Goal: Task Accomplishment & Management: Manage account settings

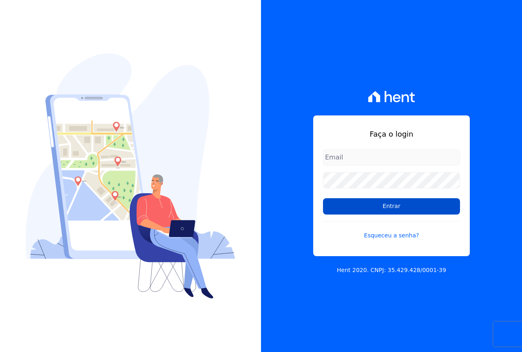
click at [376, 209] on input "Entrar" at bounding box center [391, 206] width 137 height 16
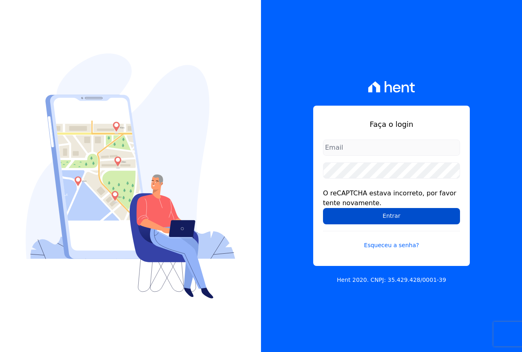
type input "[EMAIL_ADDRESS][DOMAIN_NAME]"
click at [374, 208] on input "Entrar" at bounding box center [391, 216] width 137 height 16
click at [389, 219] on input "Entrar" at bounding box center [391, 216] width 137 height 16
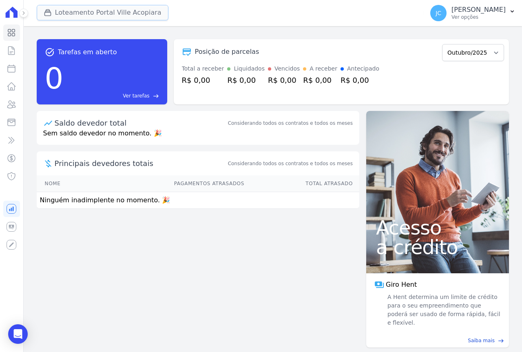
click at [96, 14] on button "Loteamento Portal Ville Acopiara" at bounding box center [103, 13] width 132 height 16
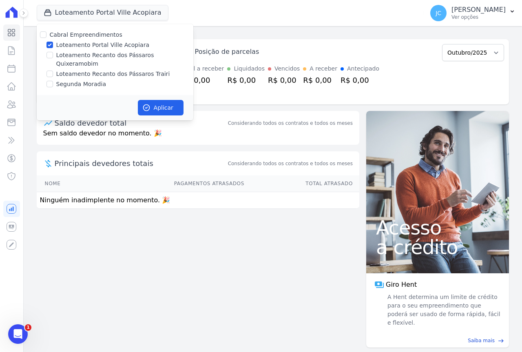
click at [68, 46] on label "Loteamento Portal Ville Acopiara" at bounding box center [102, 45] width 93 height 9
click at [53, 46] on input "Loteamento Portal Ville Acopiara" at bounding box center [50, 45] width 7 height 7
checkbox input "false"
click at [69, 70] on label "Loteamento Recanto dos Pássaros Trairi" at bounding box center [113, 74] width 114 height 9
click at [53, 71] on input "Loteamento Recanto dos Pássaros Trairi" at bounding box center [50, 74] width 7 height 7
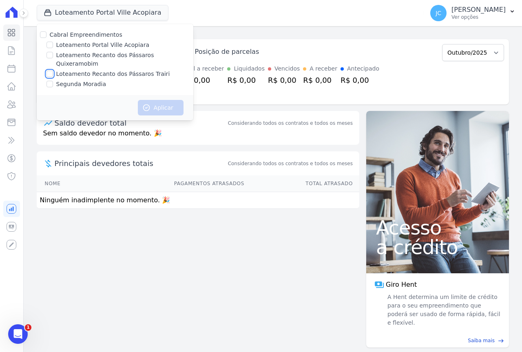
checkbox input "true"
click at [65, 58] on label "Loteamento Recanto dos Pássaros Quixeramobim" at bounding box center [124, 59] width 137 height 17
click at [53, 58] on input "Loteamento Recanto dos Pássaros Quixeramobim" at bounding box center [50, 55] width 7 height 7
checkbox input "true"
click at [12, 48] on icon at bounding box center [12, 51] width 6 height 8
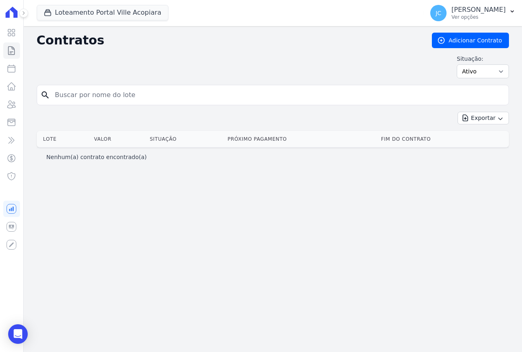
click at [81, 97] on input "search" at bounding box center [277, 95] width 455 height 16
type input "43"
click at [72, 96] on input "43" at bounding box center [277, 95] width 455 height 16
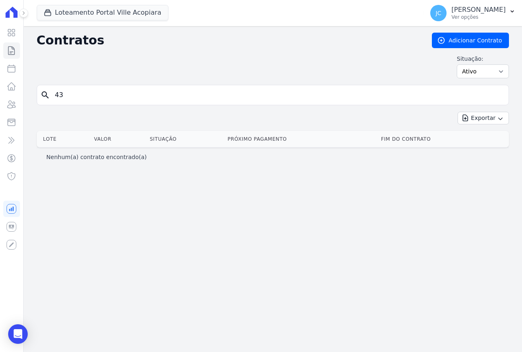
click at [72, 96] on input "43" at bounding box center [277, 95] width 455 height 16
click at [100, 9] on button "Loteamento Portal Ville Acopiara" at bounding box center [103, 13] width 132 height 16
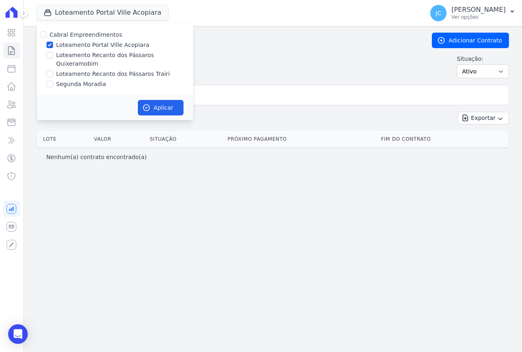
click at [106, 47] on label "Loteamento Portal Ville Acopiara" at bounding box center [102, 45] width 93 height 9
click at [53, 47] on input "Loteamento Portal Ville Acopiara" at bounding box center [50, 45] width 7 height 7
checkbox input "false"
click at [104, 53] on label "Loteamento Recanto dos Pássaros Quixeramobim" at bounding box center [124, 59] width 137 height 17
click at [53, 53] on input "Loteamento Recanto dos Pássaros Quixeramobim" at bounding box center [50, 55] width 7 height 7
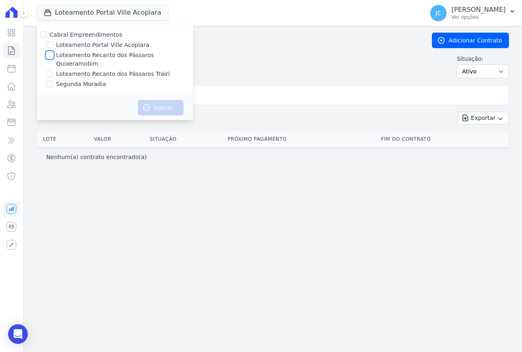
checkbox input "true"
click at [100, 70] on label "Loteamento Recanto dos Pássaros Trairi" at bounding box center [113, 74] width 114 height 9
click at [53, 71] on input "Loteamento Recanto dos Pássaros Trairi" at bounding box center [50, 74] width 7 height 7
checkbox input "true"
click at [155, 100] on button "Aplicar" at bounding box center [161, 108] width 46 height 16
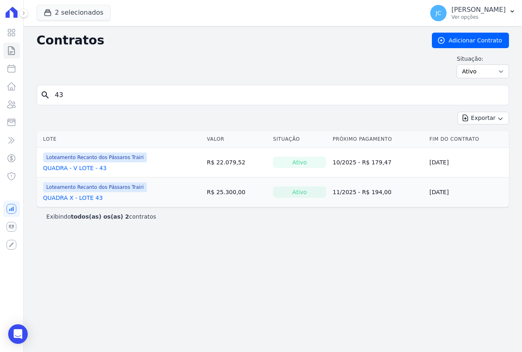
click at [100, 96] on input "43" at bounding box center [277, 95] width 455 height 16
click at [86, 164] on link "QUADRA - V LOTE - 43" at bounding box center [75, 168] width 64 height 8
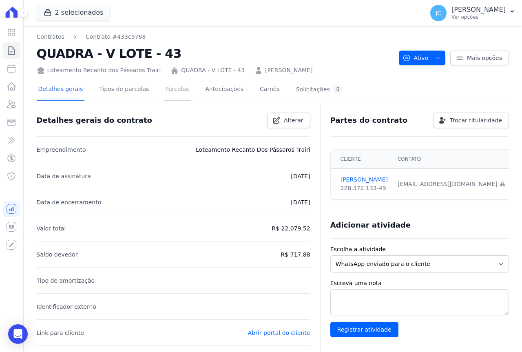
click at [168, 89] on link "Parcelas" at bounding box center [177, 90] width 27 height 22
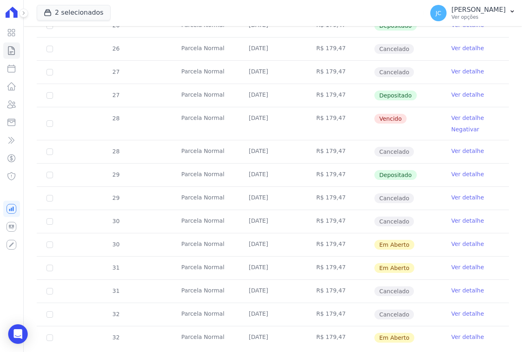
scroll to position [357, 0]
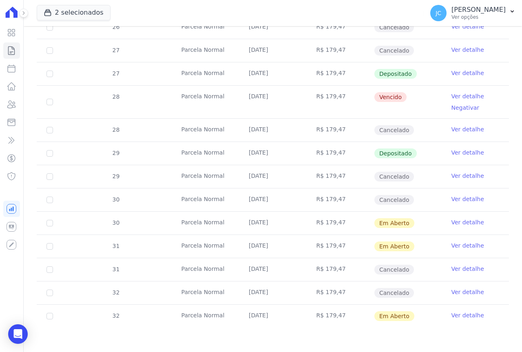
click at [460, 97] on link "Ver detalhe" at bounding box center [468, 96] width 33 height 8
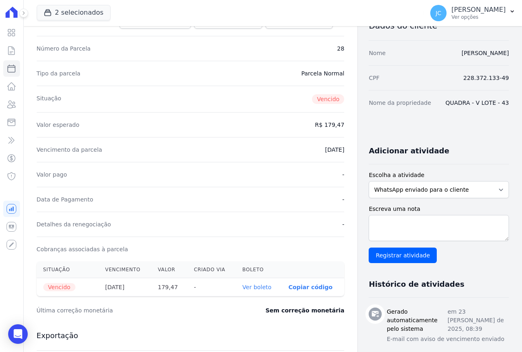
scroll to position [122, 0]
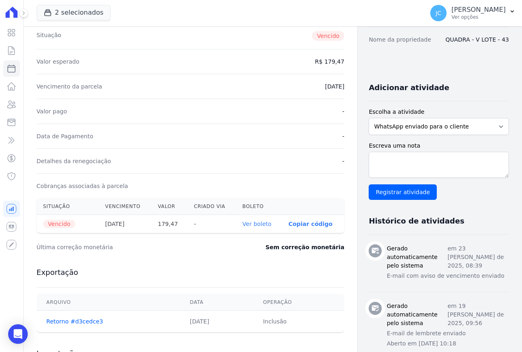
click at [243, 224] on link "Ver boleto" at bounding box center [256, 224] width 29 height 7
click at [246, 224] on link "Ver boleto" at bounding box center [256, 224] width 29 height 7
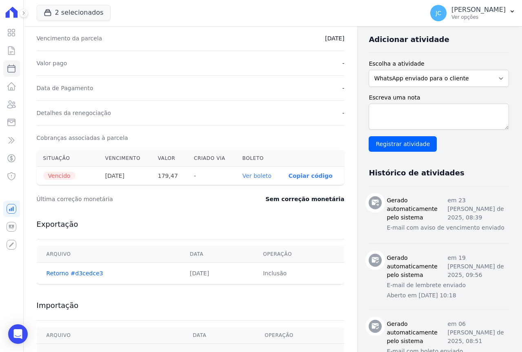
scroll to position [245, 0]
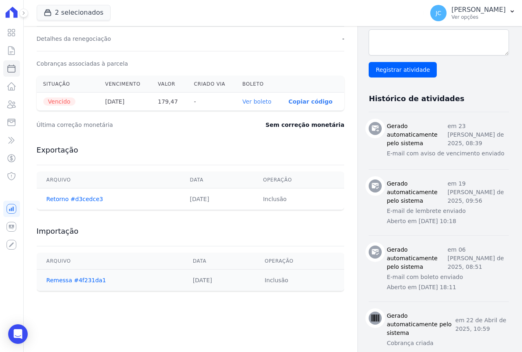
click at [288, 99] on p "Copiar código" at bounding box center [310, 101] width 44 height 7
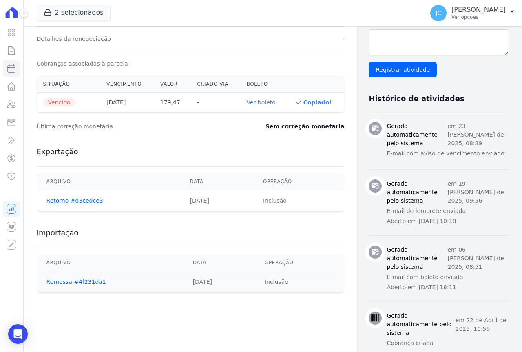
click at [247, 102] on link "Ver boleto" at bounding box center [261, 102] width 29 height 7
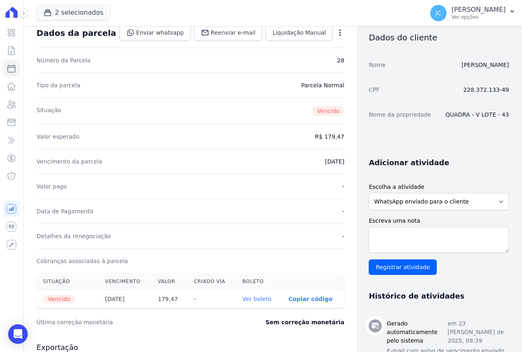
scroll to position [0, 0]
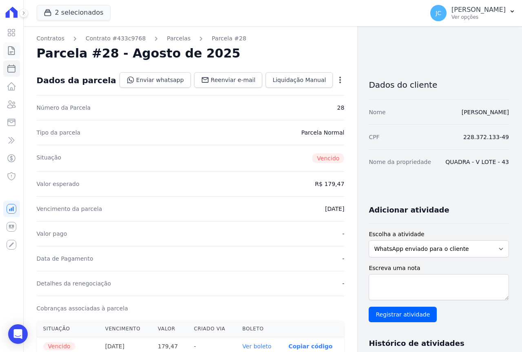
click at [8, 47] on icon at bounding box center [12, 51] width 10 height 10
